Goal: Task Accomplishment & Management: Manage account settings

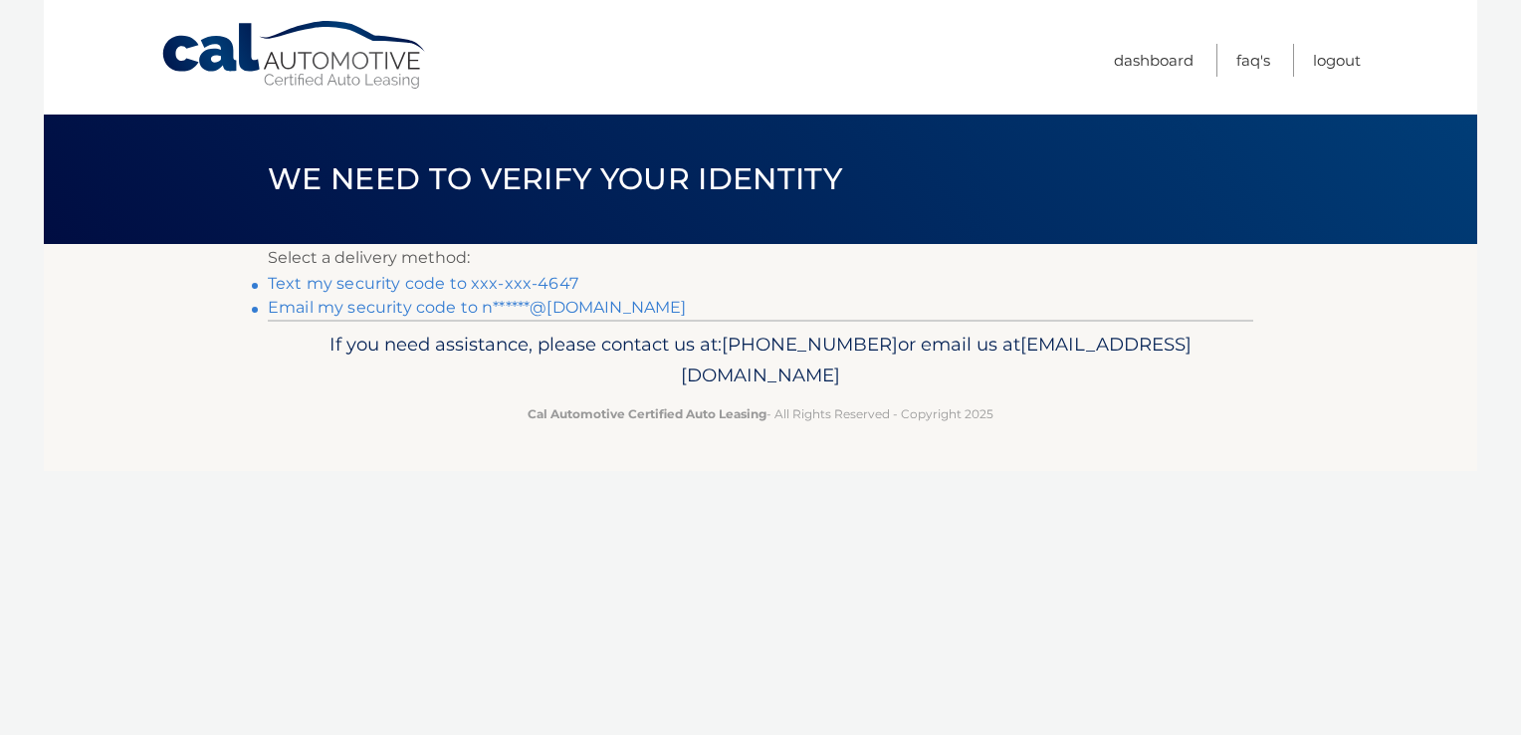
click at [494, 284] on link "Text my security code to xxx-xxx-4647" at bounding box center [423, 283] width 311 height 19
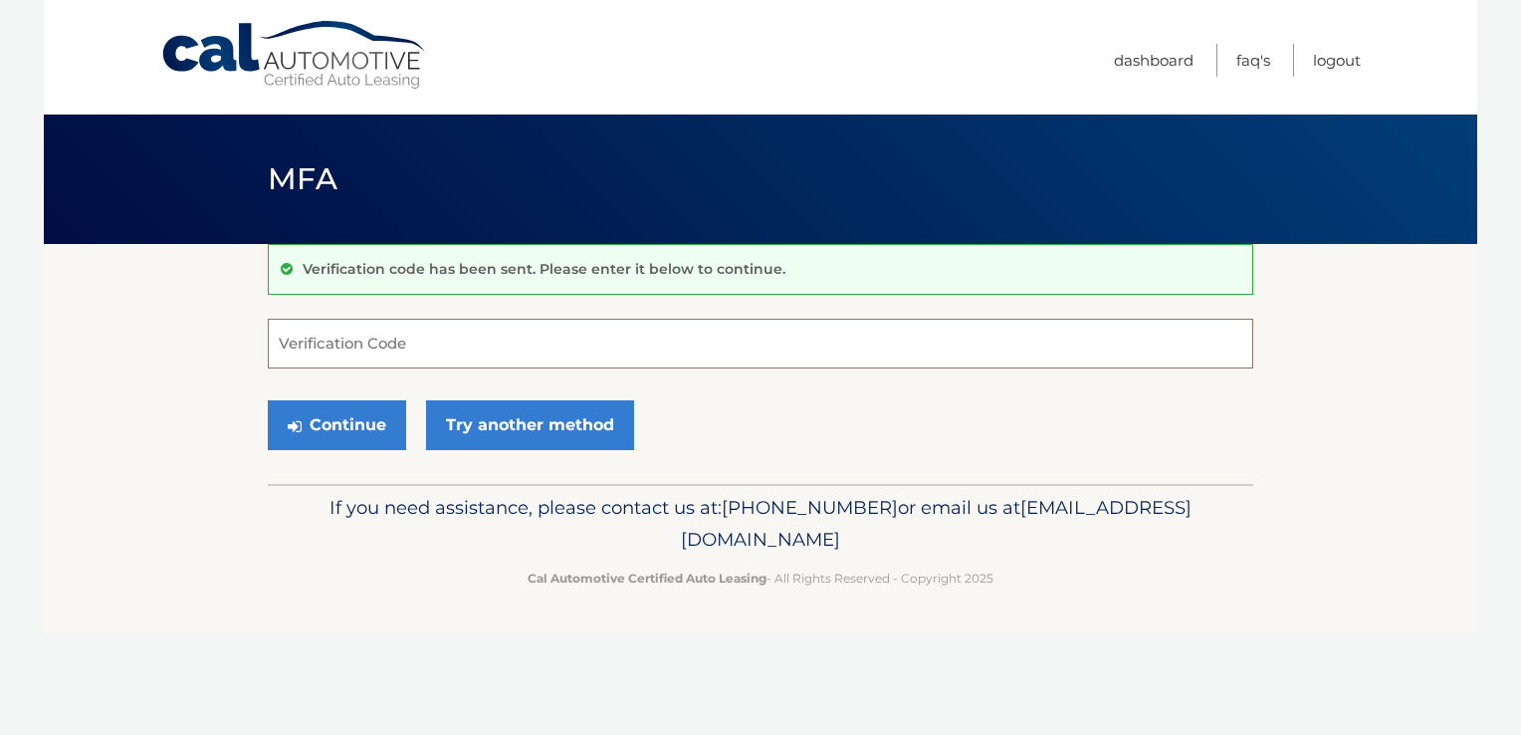
click at [482, 347] on input "Verification Code" at bounding box center [760, 343] width 985 height 50
type input "984265"
click at [350, 420] on button "Continue" at bounding box center [337, 425] width 138 height 50
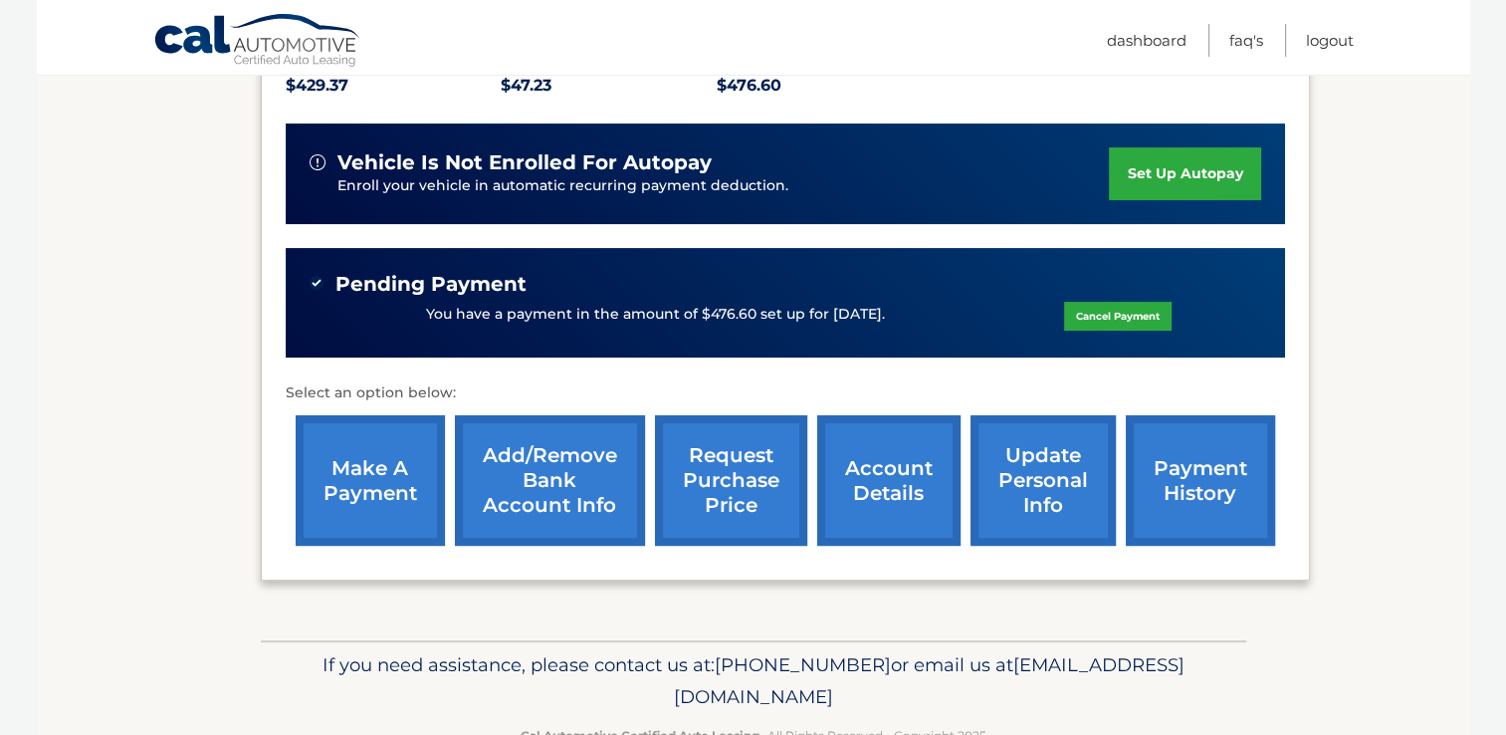
scroll to position [478, 0]
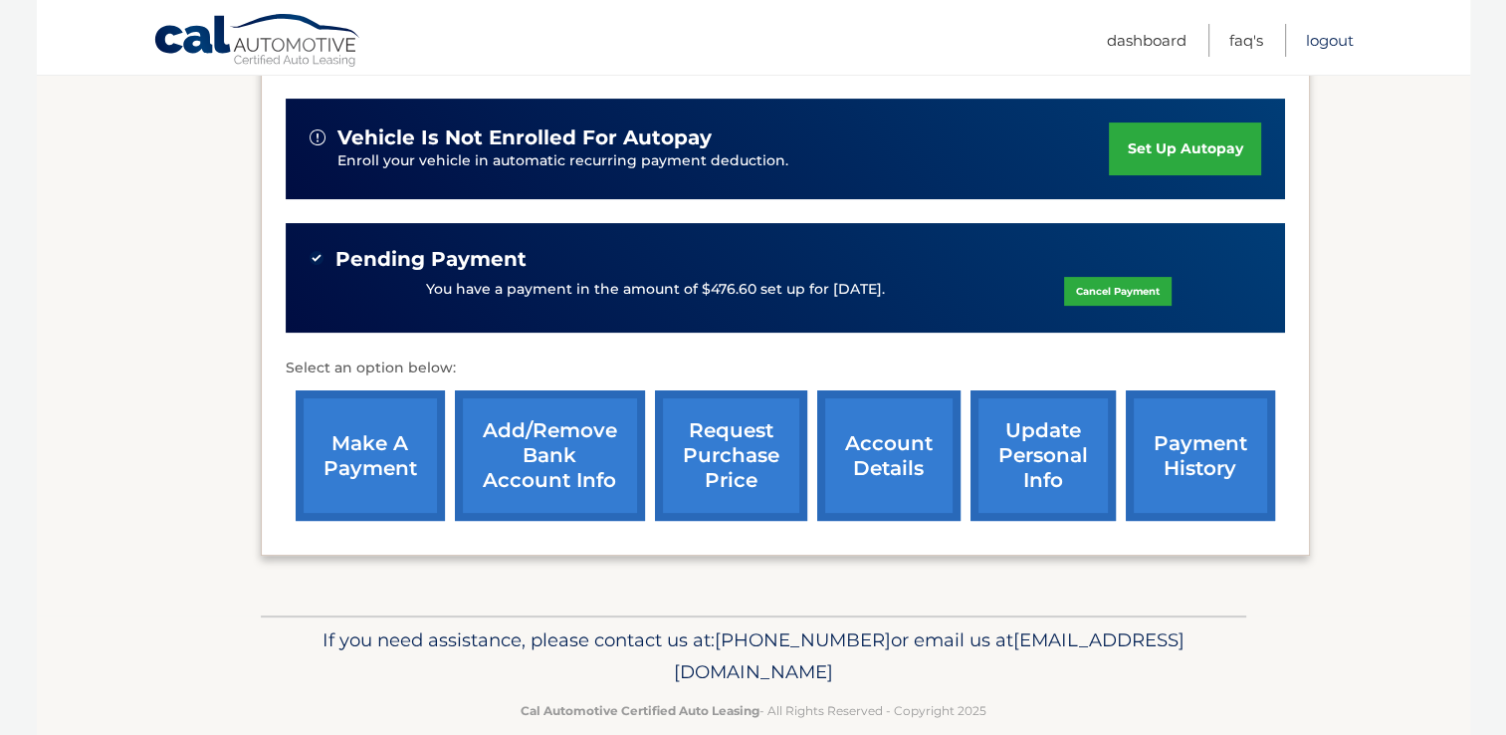
click at [1332, 32] on link "Logout" at bounding box center [1330, 40] width 48 height 33
